Goal: Task Accomplishment & Management: Complete application form

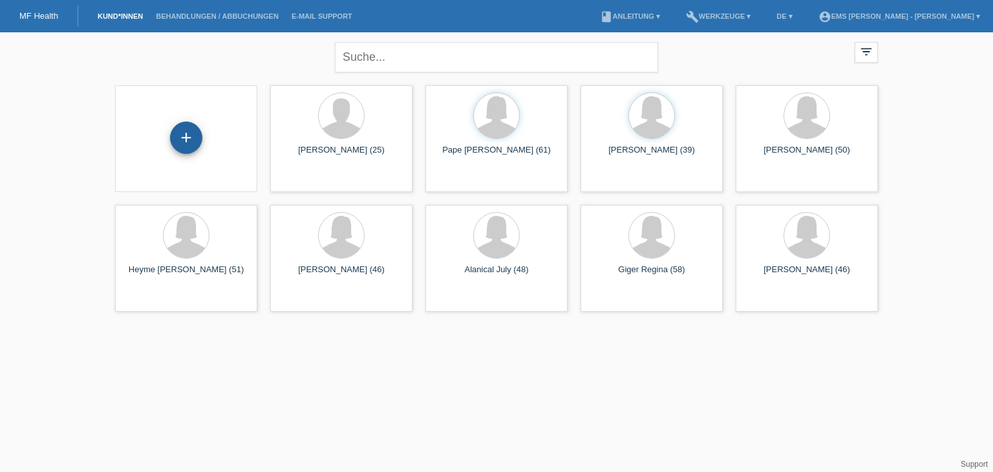
click at [186, 138] on div "+" at bounding box center [186, 138] width 32 height 32
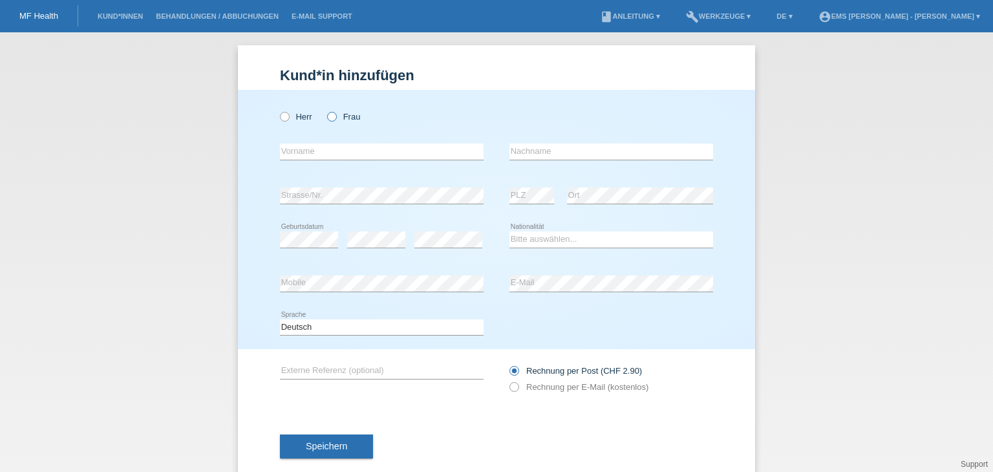
click at [325, 110] on icon at bounding box center [325, 110] width 0 height 0
click at [328, 113] on input "Frau" at bounding box center [331, 116] width 8 height 8
radio input "true"
click at [280, 153] on input "text" at bounding box center [382, 151] width 204 height 16
type input "Iwona"
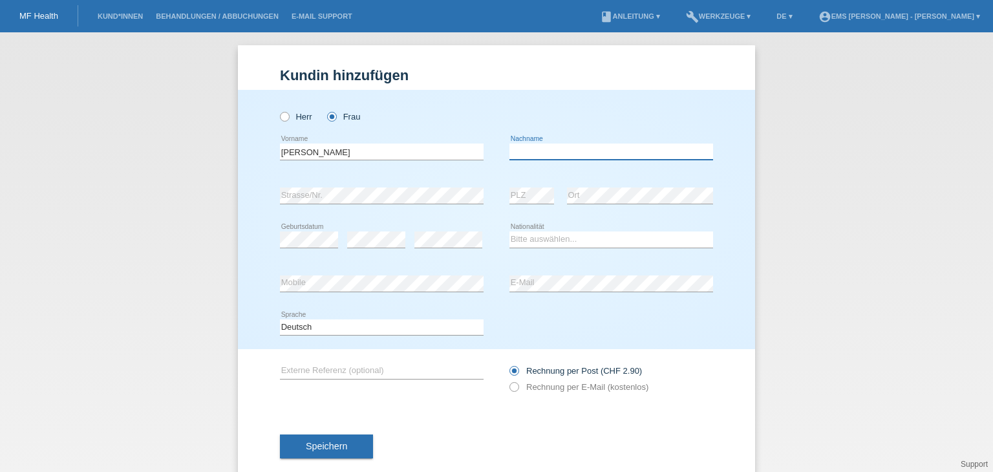
click at [524, 153] on input "text" at bounding box center [611, 151] width 204 height 16
type input "Pilarsika"
click at [525, 239] on select "Bitte auswählen... Schweiz Deutschland Liechtenstein Österreich ------------ Af…" at bounding box center [611, 239] width 204 height 16
select select "CH"
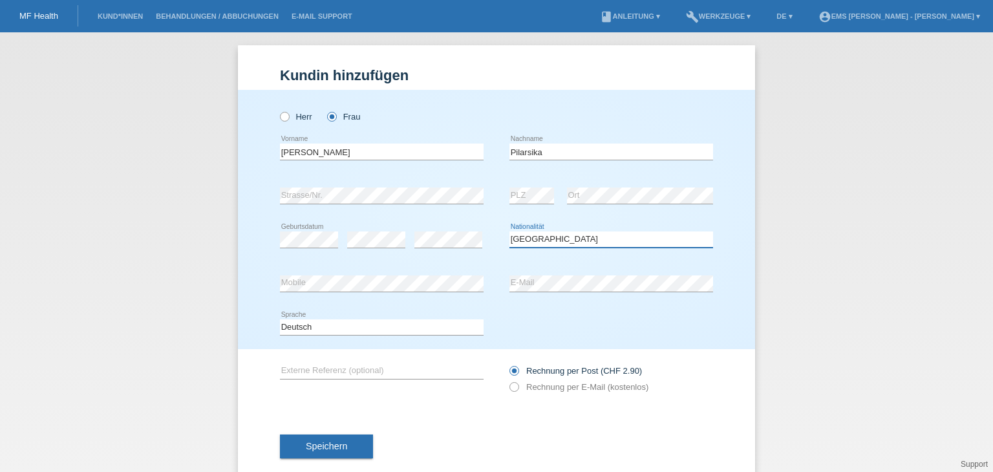
click at [509, 231] on select "Bitte auswählen... Schweiz Deutschland Liechtenstein Österreich ------------ Af…" at bounding box center [611, 239] width 204 height 16
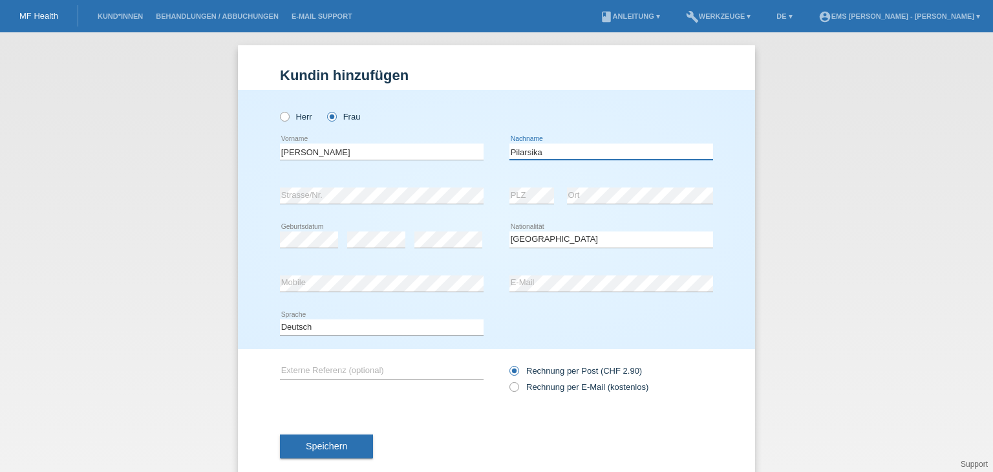
click at [536, 153] on input "Pilarsika" at bounding box center [611, 151] width 204 height 16
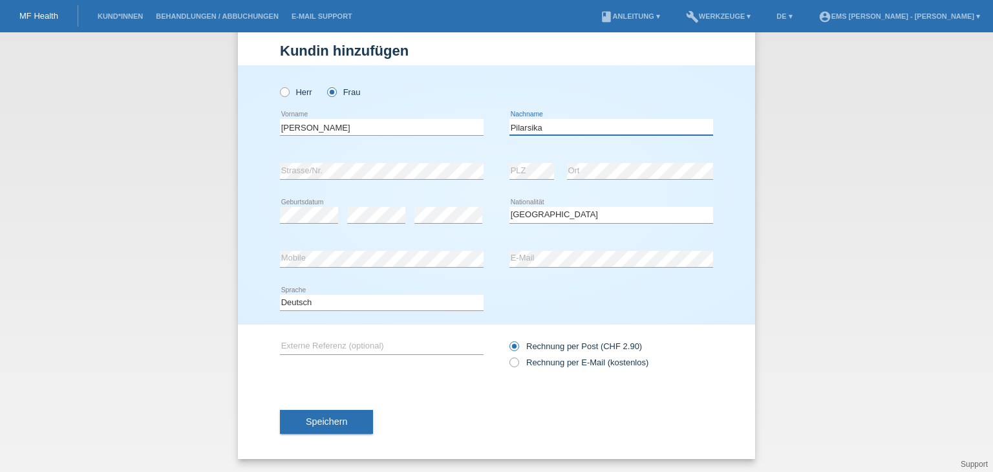
click at [538, 127] on input "Pilarsika" at bounding box center [611, 127] width 204 height 16
type input "Pilarska"
click at [320, 423] on span "Speichern" at bounding box center [326, 421] width 41 height 10
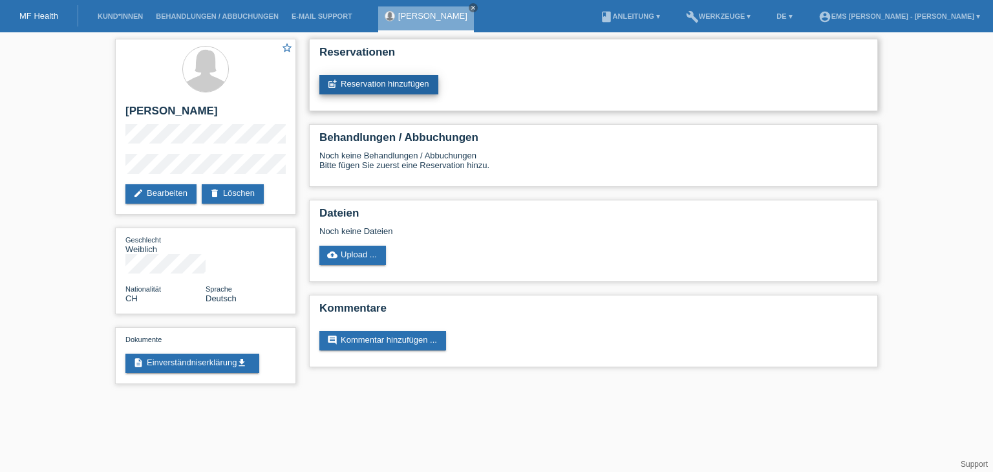
click at [396, 83] on link "post_add Reservation hinzufügen" at bounding box center [378, 84] width 119 height 19
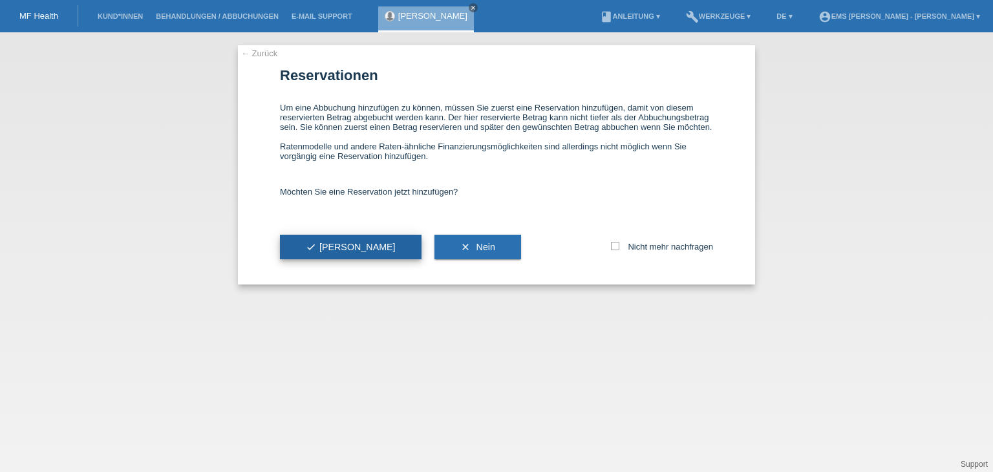
click at [326, 247] on span "check Ja" at bounding box center [351, 247] width 90 height 10
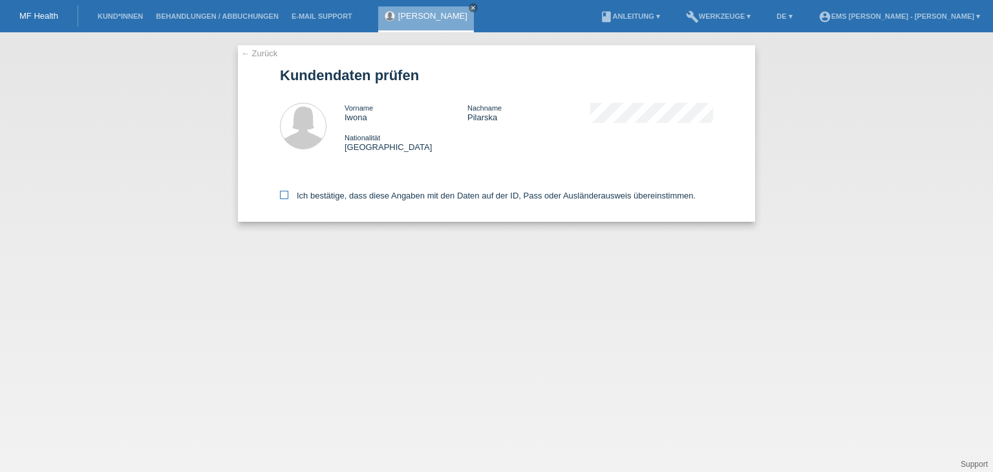
click at [284, 196] on icon at bounding box center [284, 195] width 8 height 8
click at [284, 196] on input "Ich bestätige, dass diese Angaben mit den Daten auf der ID, Pass oder Ausländer…" at bounding box center [284, 195] width 8 height 8
checkbox input "true"
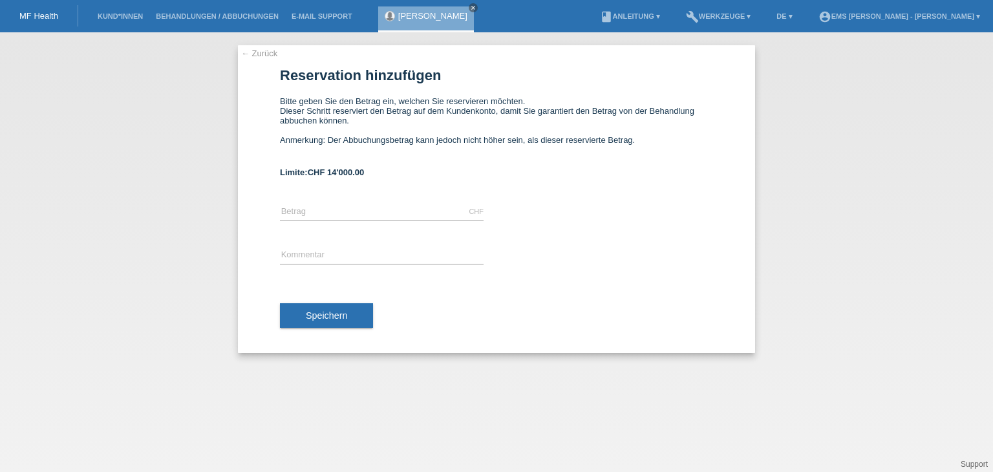
click at [324, 240] on div "error Kommentar" at bounding box center [382, 256] width 204 height 44
click at [305, 203] on div "CHF error Betrag" at bounding box center [382, 212] width 204 height 44
type input "2297.00"
click at [310, 259] on input "text" at bounding box center [382, 256] width 204 height 16
type input "12 Monate"
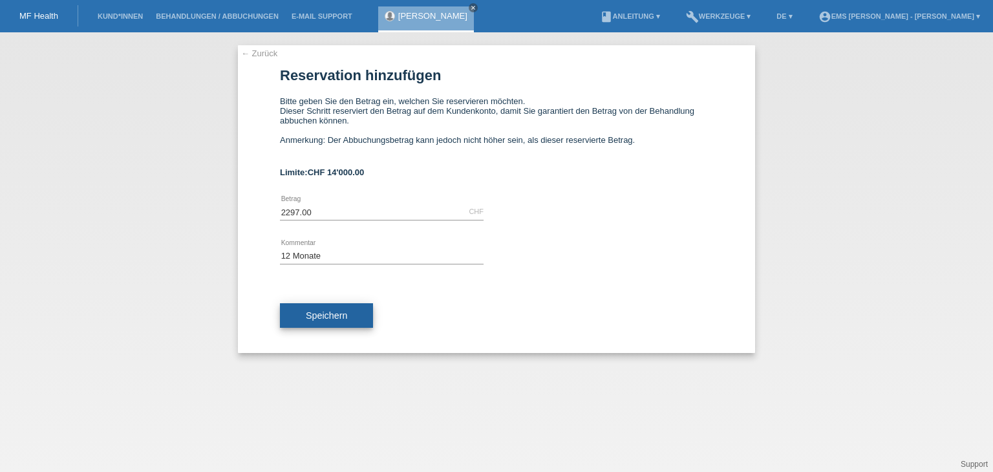
click at [319, 317] on span "Speichern" at bounding box center [326, 315] width 41 height 10
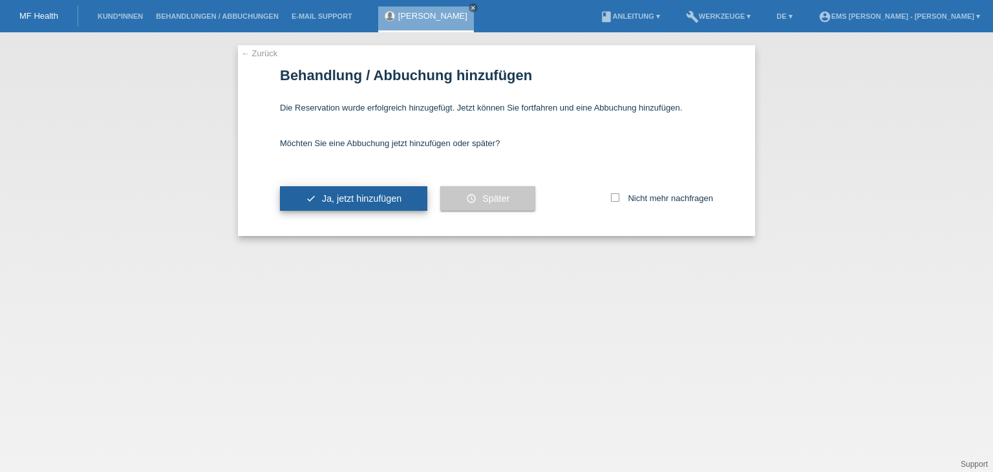
click at [347, 200] on span "Ja, jetzt hinzufügen" at bounding box center [362, 198] width 80 height 10
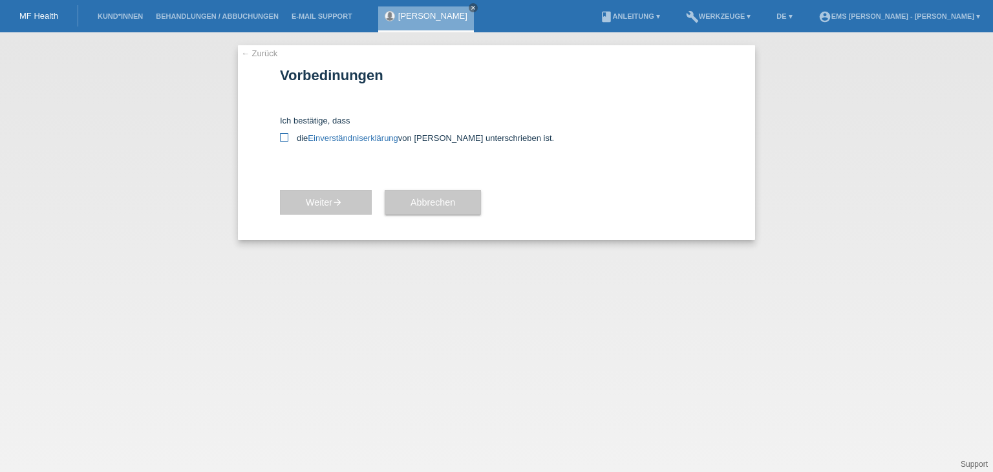
click at [283, 135] on icon at bounding box center [284, 137] width 8 height 8
click at [283, 135] on input "die Einverständniserklärung von der Kundin unterschrieben ist." at bounding box center [284, 137] width 8 height 8
checkbox input "true"
click at [328, 204] on span "Weiter arrow_forward" at bounding box center [326, 202] width 40 height 10
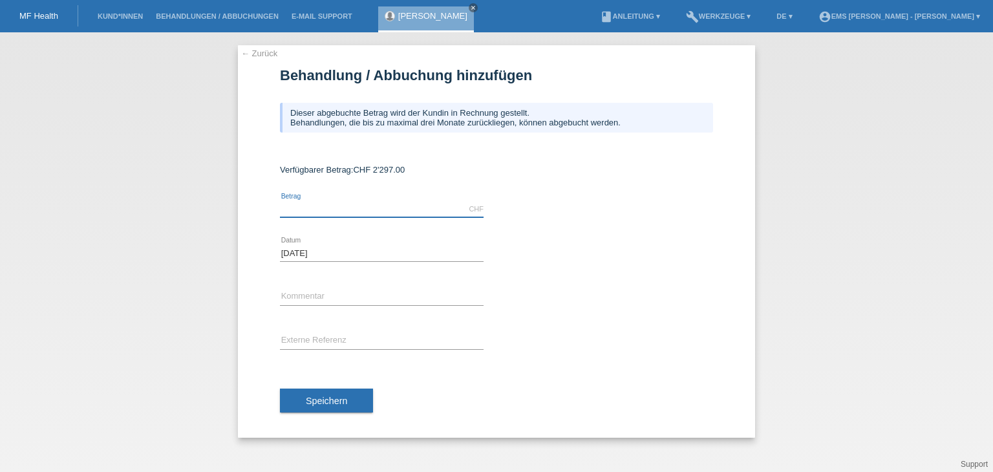
click at [325, 209] on input "text" at bounding box center [382, 209] width 204 height 16
type input "2297.00"
click at [330, 402] on span "Speichern" at bounding box center [326, 401] width 41 height 10
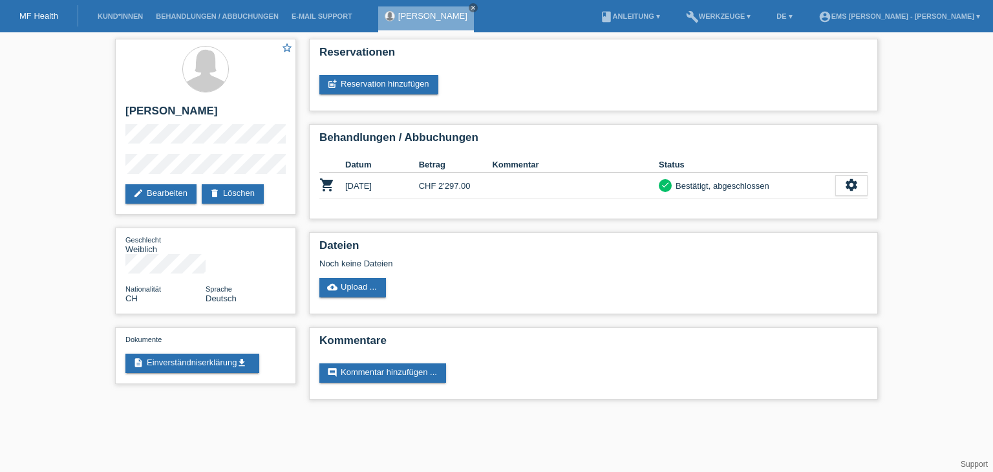
click at [45, 19] on link "MF Health" at bounding box center [38, 16] width 39 height 10
